Goal: Information Seeking & Learning: Learn about a topic

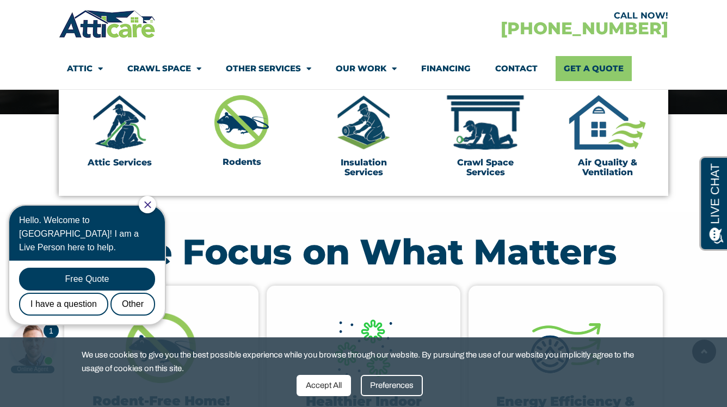
scroll to position [351, 0]
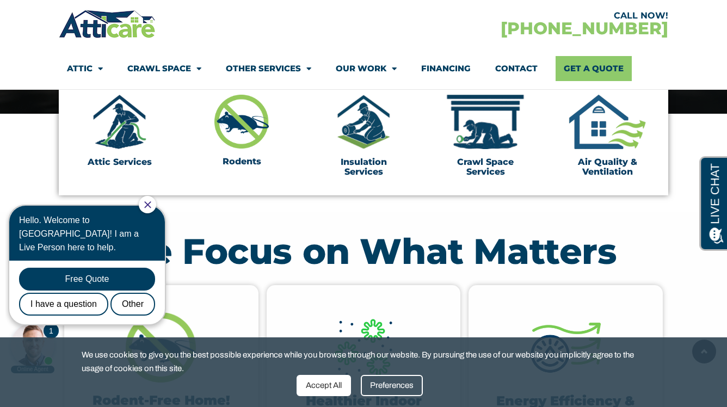
click at [156, 207] on div at bounding box center [147, 204] width 17 height 17
click at [151, 206] on icon "Close Chat" at bounding box center [147, 204] width 7 height 7
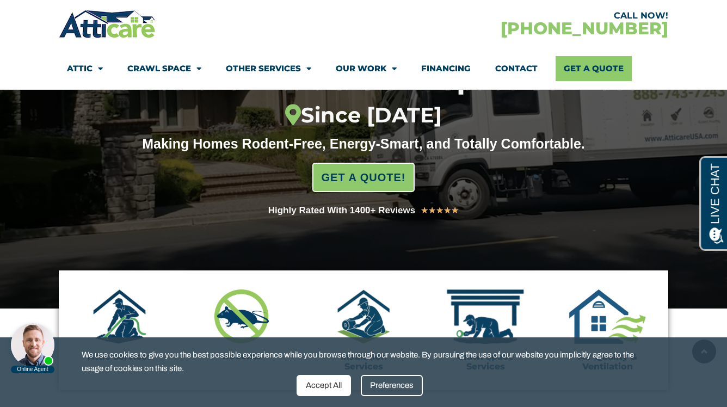
scroll to position [0, 0]
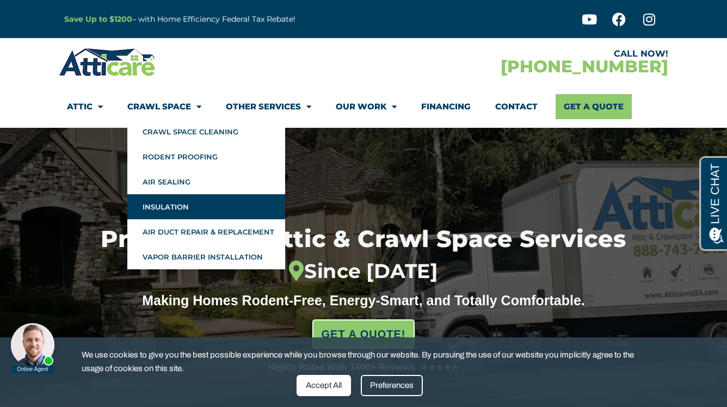
click at [197, 200] on link "Insulation" at bounding box center [206, 206] width 158 height 25
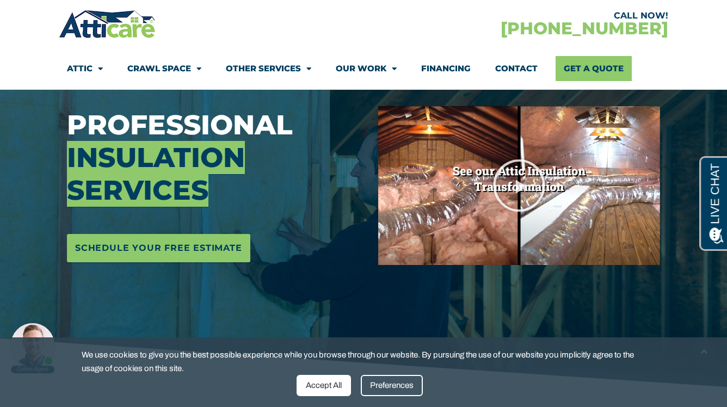
scroll to position [154, 0]
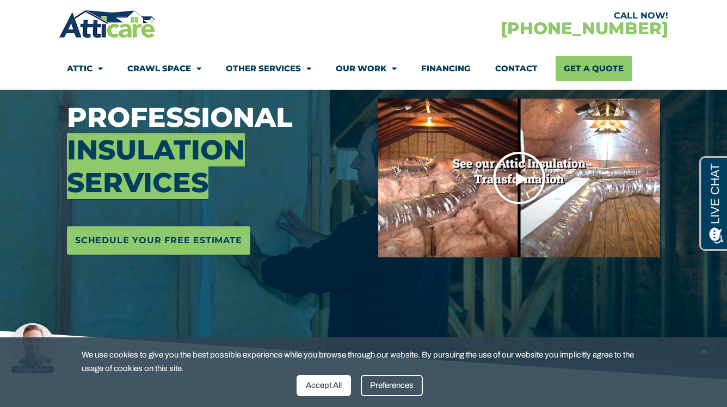
click at [515, 177] on icon "Play Video" at bounding box center [519, 178] width 54 height 54
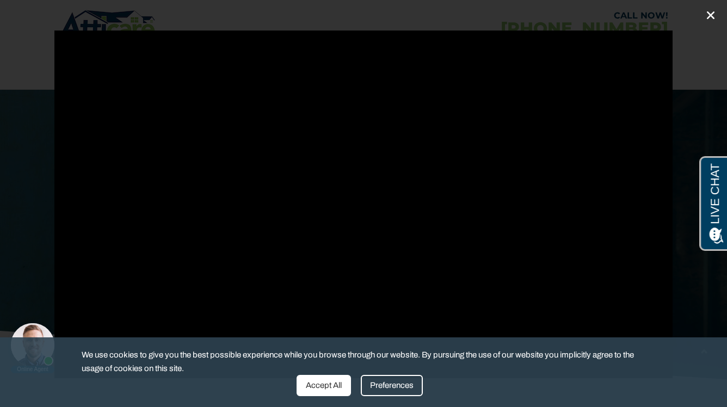
click at [712, 19] on icon "Close (Esc)" at bounding box center [710, 15] width 11 height 11
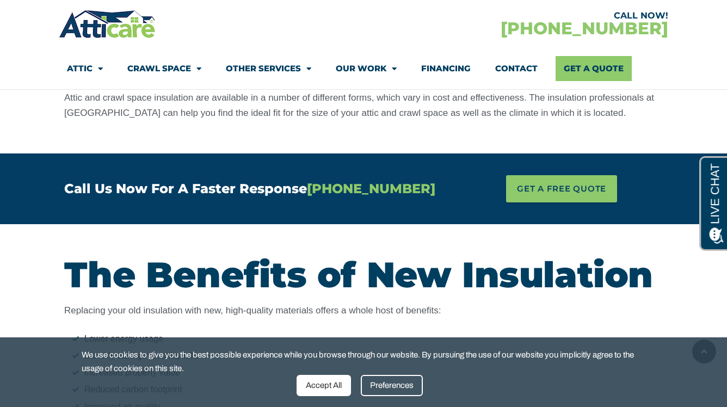
scroll to position [0, 0]
